Goal: Information Seeking & Learning: Check status

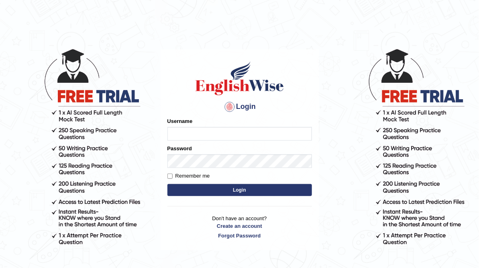
type input "ameerham"
click at [301, 189] on button "Login" at bounding box center [239, 190] width 144 height 12
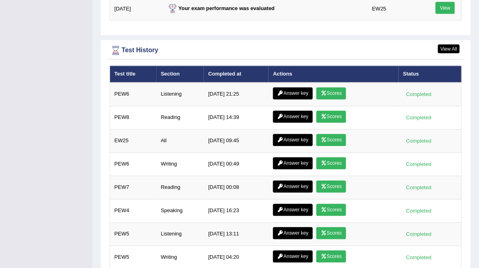
scroll to position [1158, 0]
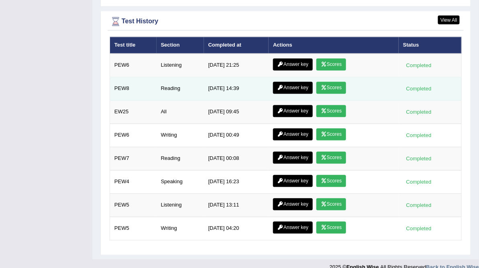
click at [321, 85] on icon at bounding box center [324, 87] width 6 height 5
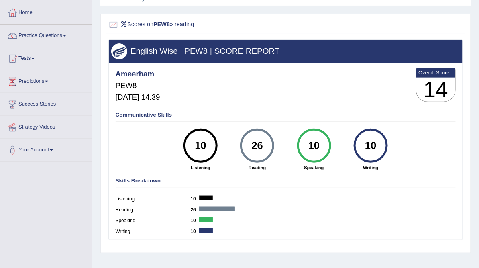
scroll to position [25, 0]
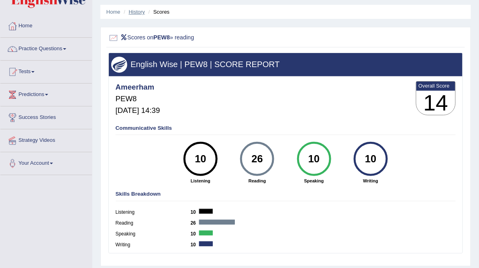
click at [139, 12] on link "History" at bounding box center [137, 12] width 16 height 6
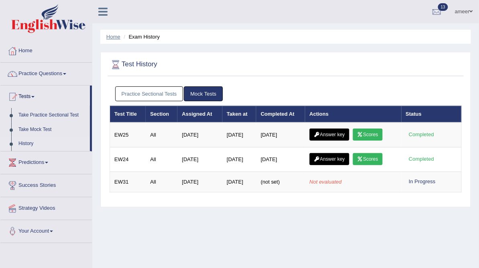
click at [114, 35] on link "Home" at bounding box center [113, 37] width 14 height 6
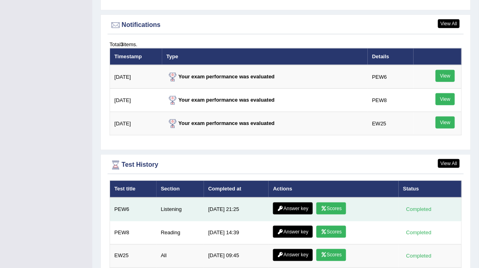
click at [317, 202] on link "Scores" at bounding box center [331, 208] width 30 height 12
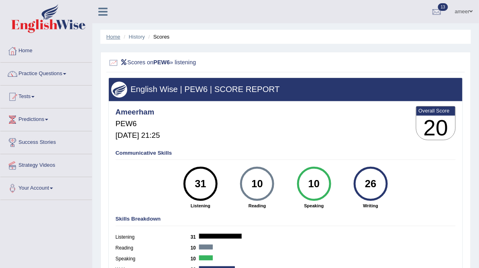
click at [111, 37] on link "Home" at bounding box center [113, 37] width 14 height 6
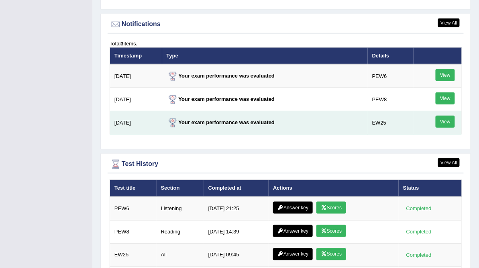
scroll to position [1027, 0]
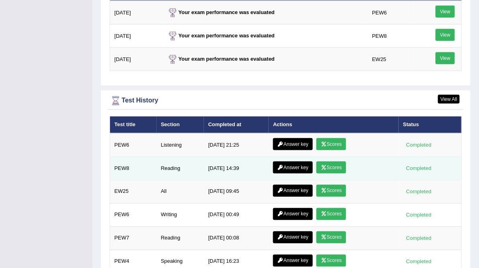
click at [287, 161] on link "Answer key" at bounding box center [293, 167] width 40 height 12
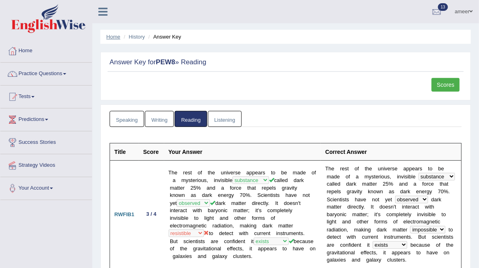
click at [108, 37] on link "Home" at bounding box center [113, 37] width 14 height 6
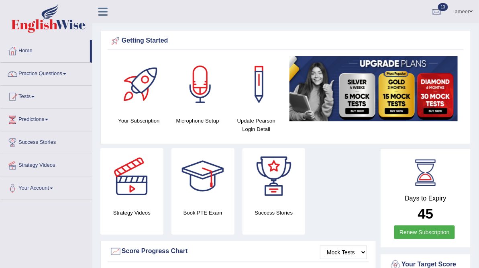
click at [324, 151] on div "Strategy Videos Book PTE Exam Success Stories" at bounding box center [238, 194] width 284 height 92
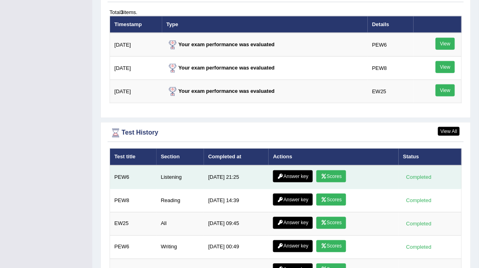
scroll to position [1060, 0]
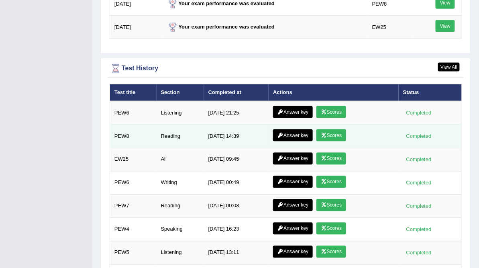
click at [338, 129] on link "Scores" at bounding box center [331, 135] width 30 height 12
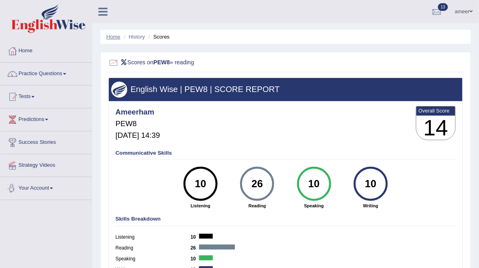
click at [113, 35] on link "Home" at bounding box center [113, 37] width 14 height 6
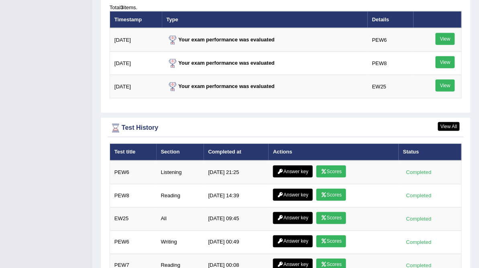
scroll to position [1027, 0]
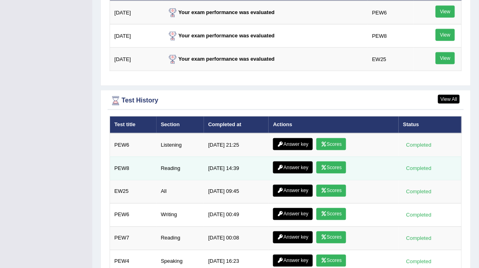
click at [291, 161] on link "Answer key" at bounding box center [293, 167] width 40 height 12
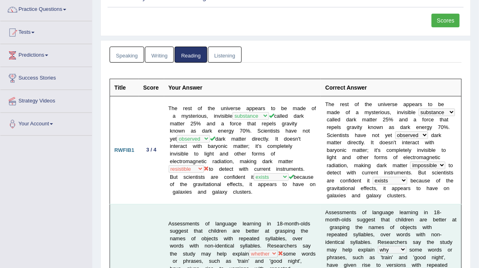
scroll to position [96, 0]
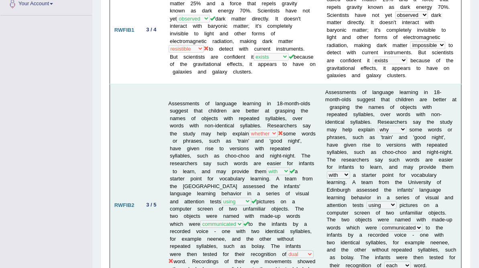
scroll to position [193, 0]
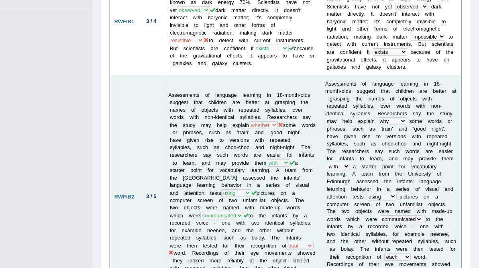
click at [130, 193] on td "RWFIB2" at bounding box center [124, 196] width 29 height 242
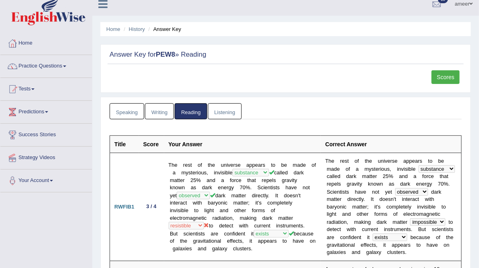
scroll to position [0, 0]
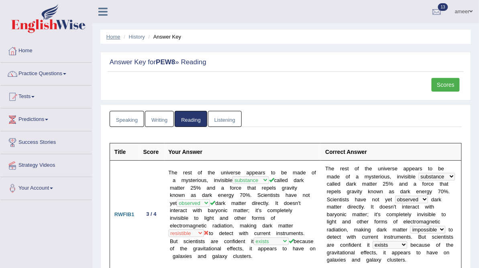
click at [110, 36] on link "Home" at bounding box center [113, 37] width 14 height 6
drag, startPoint x: 107, startPoint y: 36, endPoint x: 262, endPoint y: 77, distance: 160.6
click at [107, 36] on link "Home" at bounding box center [113, 37] width 14 height 6
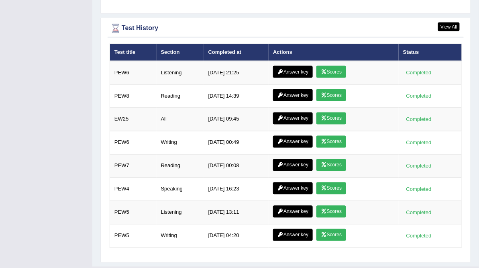
scroll to position [1107, 0]
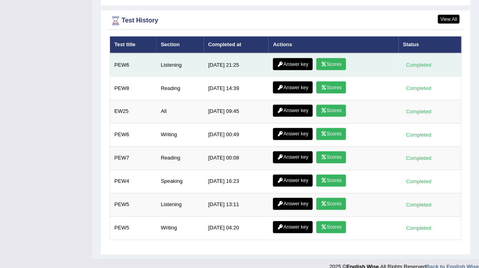
click at [332, 58] on link "Scores" at bounding box center [331, 64] width 30 height 12
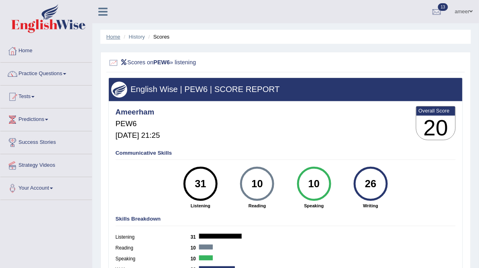
click at [115, 36] on link "Home" at bounding box center [113, 37] width 14 height 6
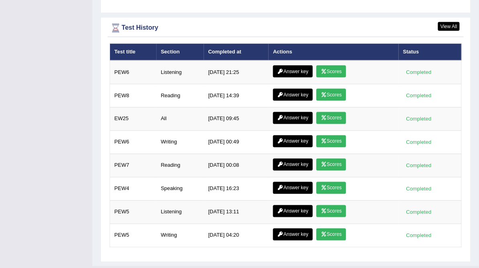
scroll to position [1107, 0]
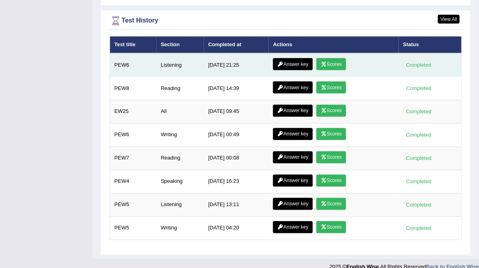
click at [290, 58] on link "Answer key" at bounding box center [293, 64] width 40 height 12
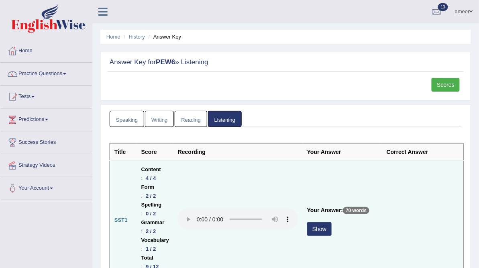
scroll to position [32, 0]
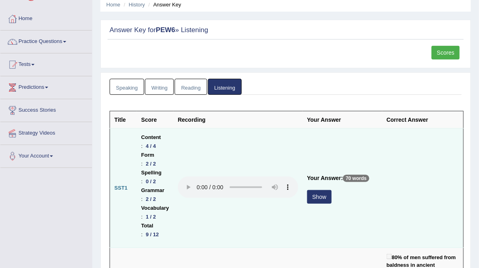
click at [322, 191] on button "Show" at bounding box center [319, 197] width 24 height 14
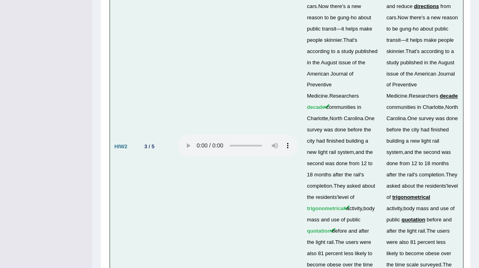
scroll to position [2718, 0]
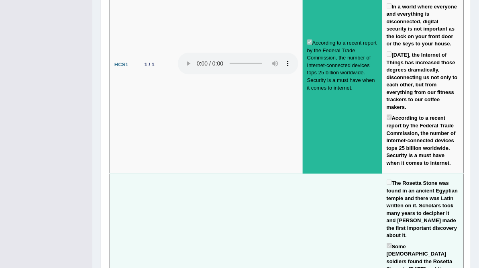
scroll to position [1498, 0]
